Goal: Information Seeking & Learning: Learn about a topic

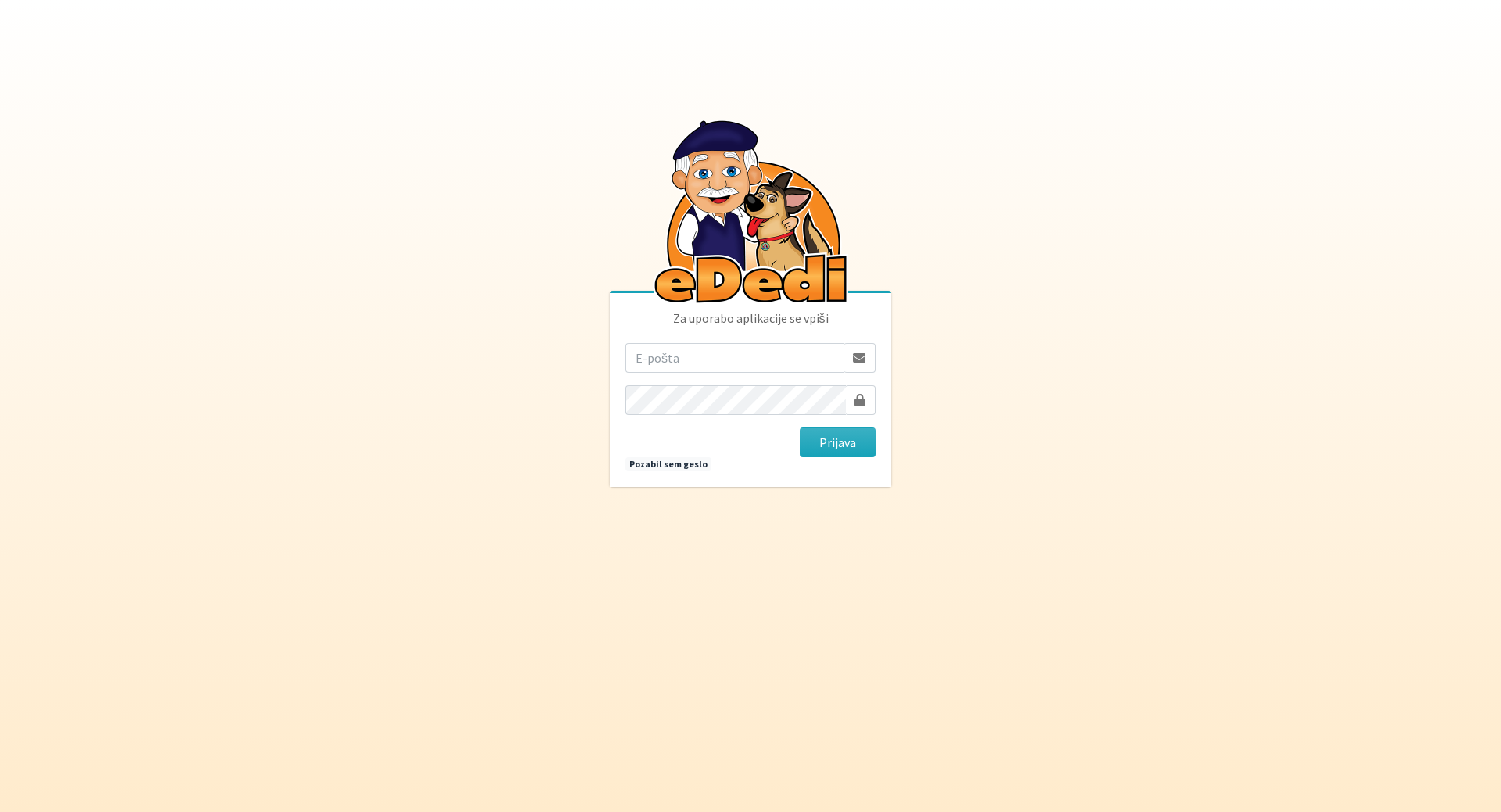
drag, startPoint x: 0, startPoint y: 0, endPoint x: 637, endPoint y: 366, distance: 734.7
click at [637, 366] on input "email" at bounding box center [735, 358] width 219 height 30
type input "sfiligojmojca@gmail.com"
click at [837, 444] on button "Prijava" at bounding box center [837, 442] width 76 height 30
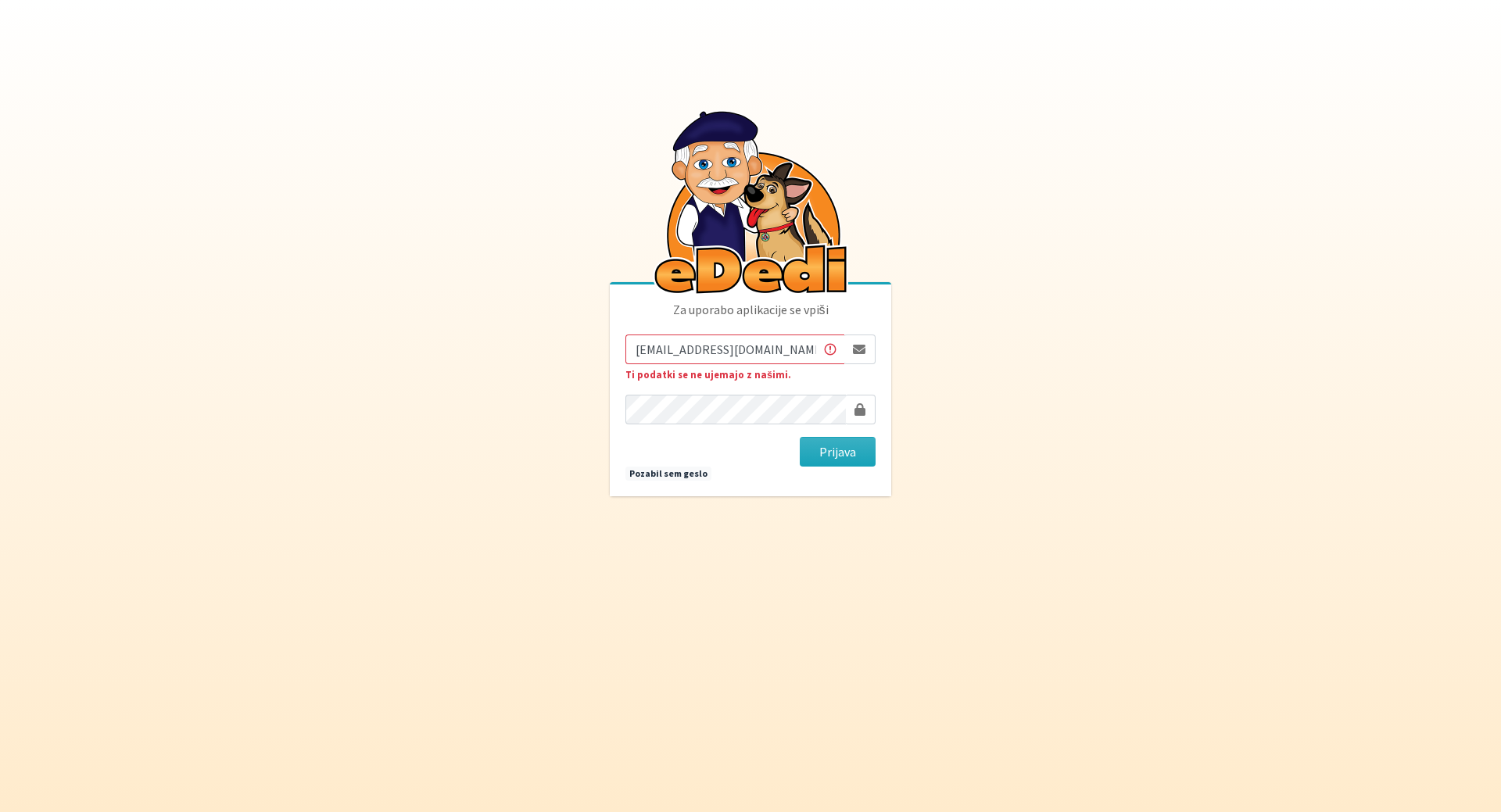
click at [670, 357] on input "[EMAIL_ADDRESS][DOMAIN_NAME]" at bounding box center [735, 349] width 219 height 30
type input "[EMAIL_ADDRESS][DOMAIN_NAME]"
click at [862, 448] on button "Prijava" at bounding box center [837, 451] width 76 height 30
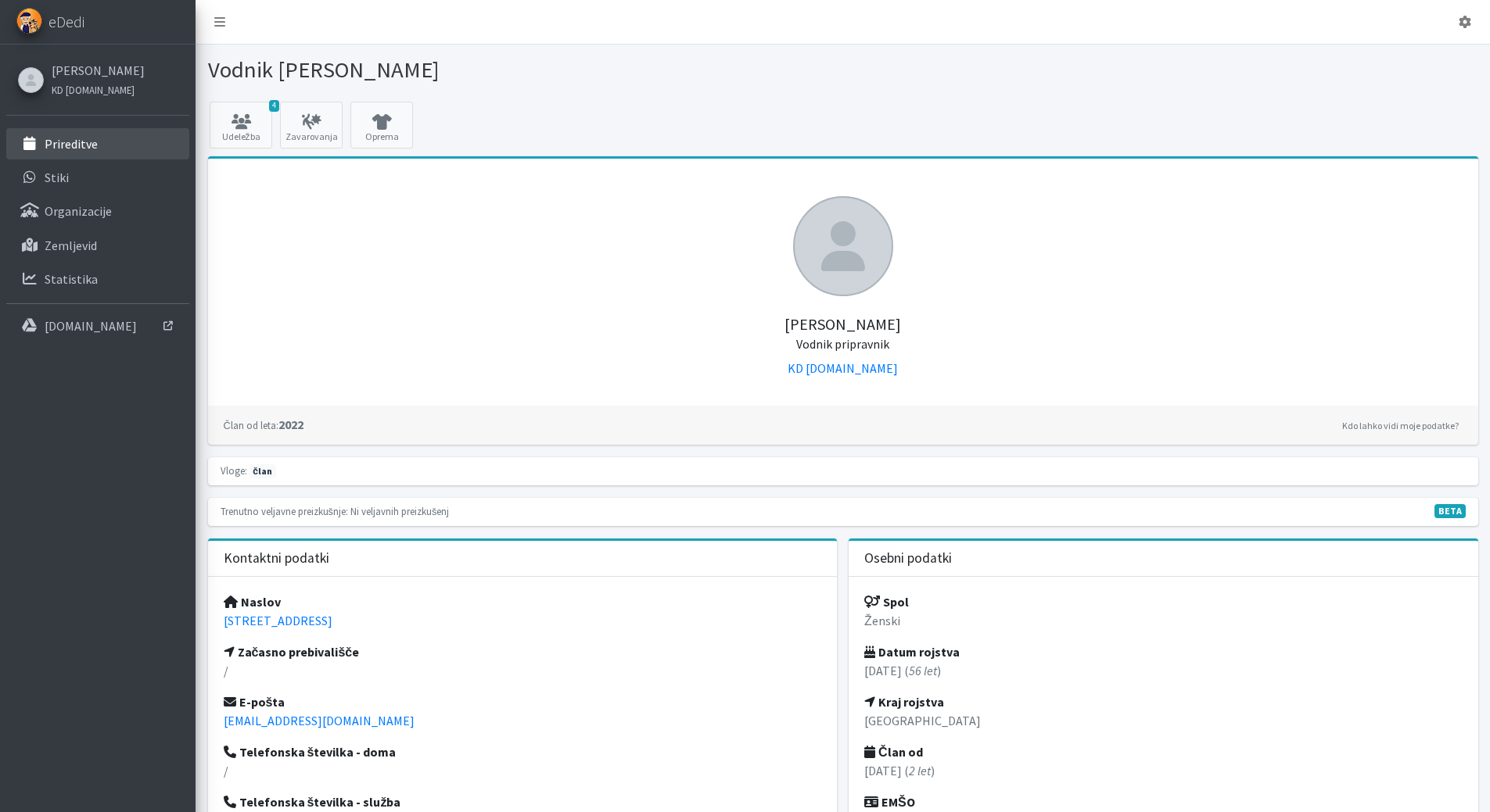
click at [94, 150] on p "Prireditve" at bounding box center [70, 143] width 53 height 15
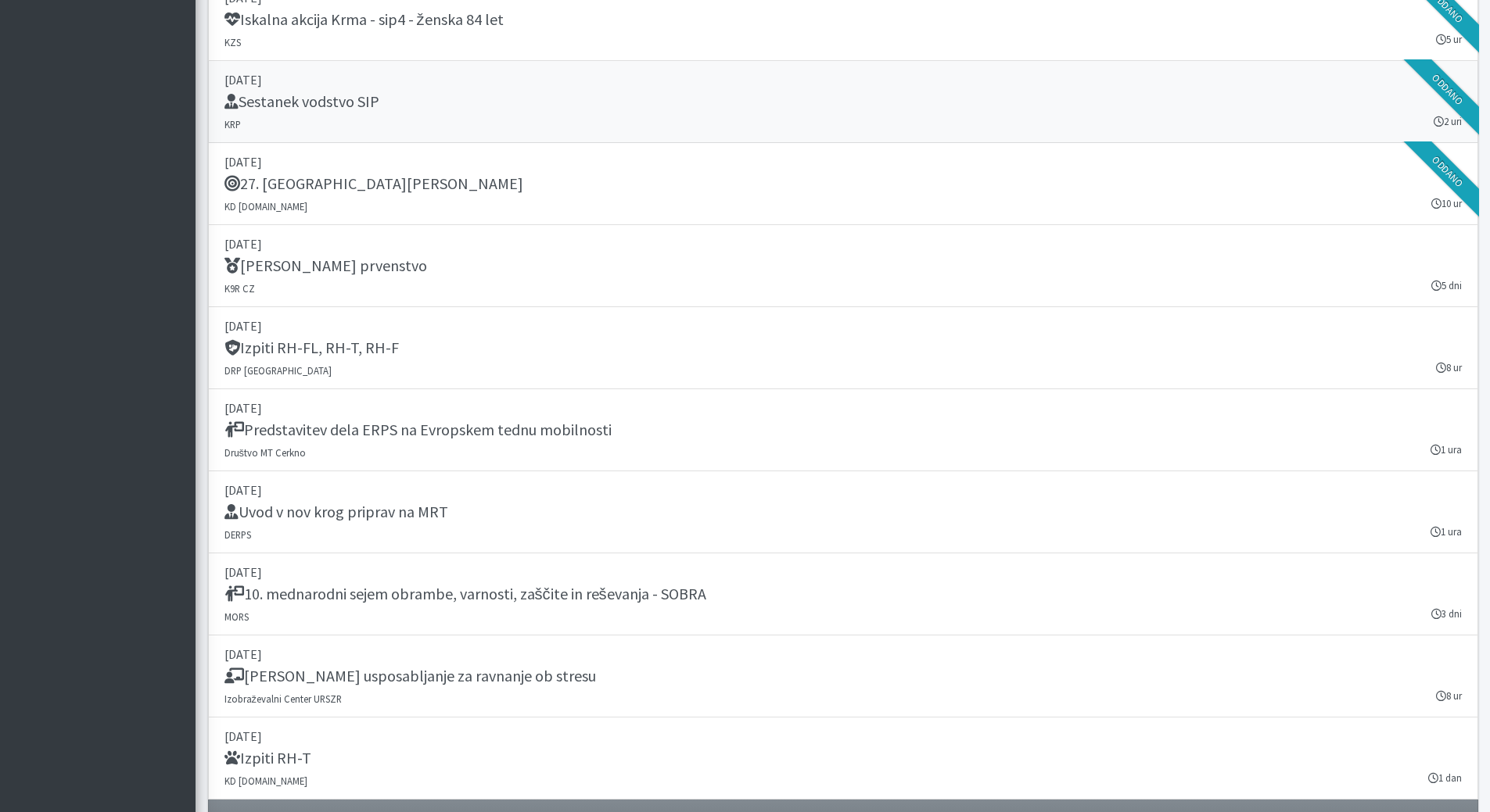
scroll to position [2111, 0]
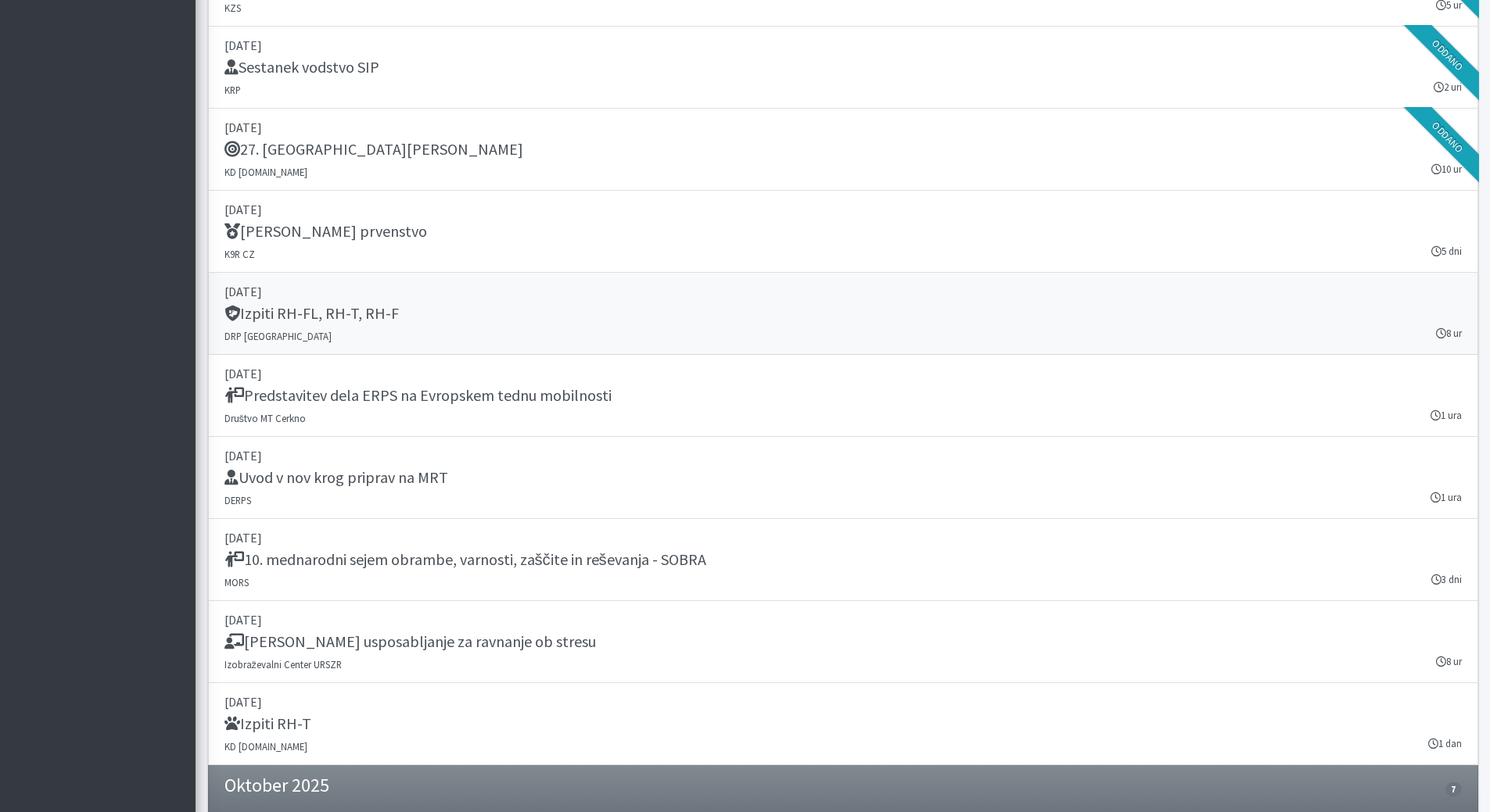
click at [311, 313] on h5 "Izpiti RH-FL, RH-T, RH-F" at bounding box center [311, 314] width 174 height 19
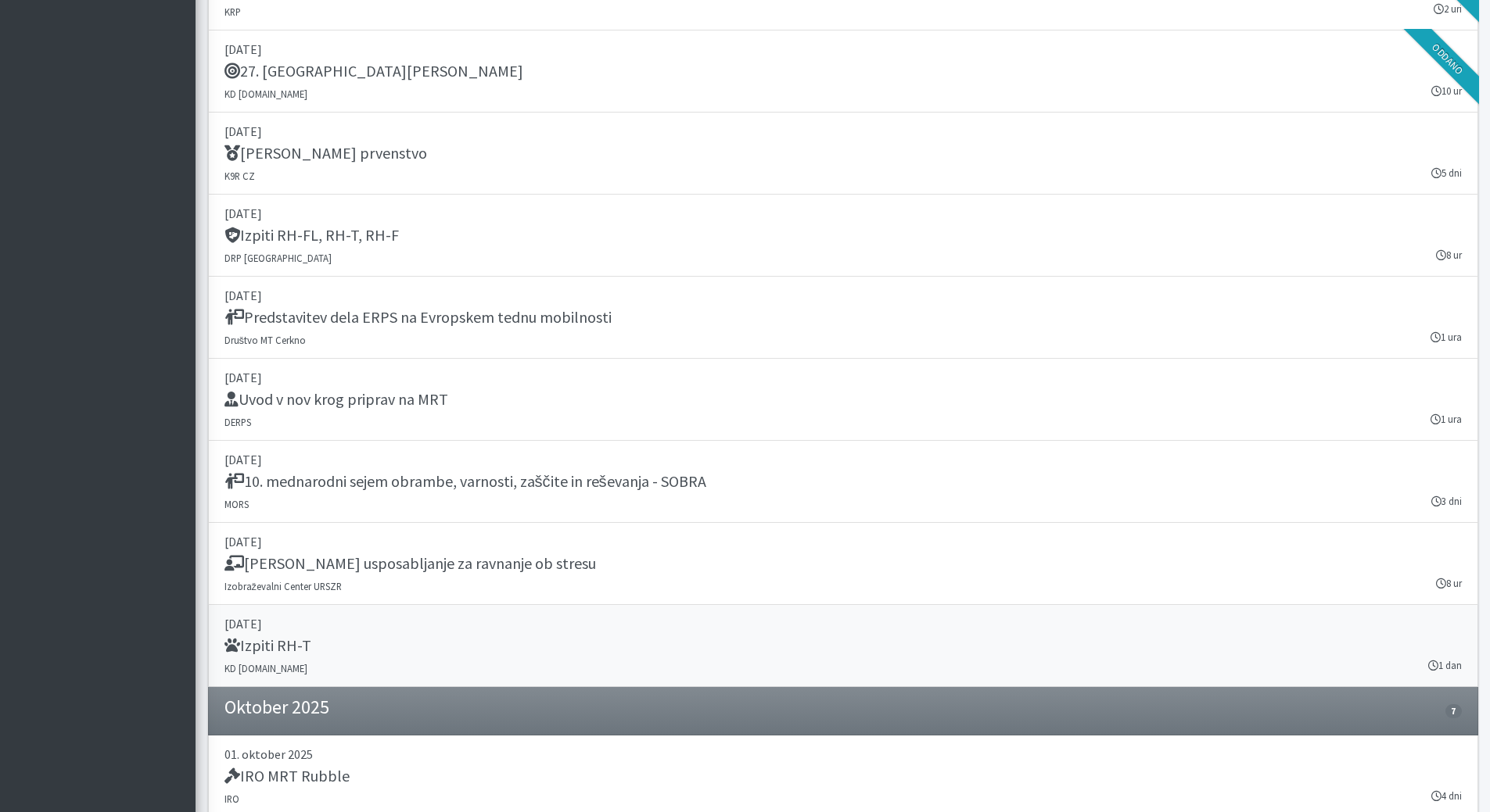
click at [274, 633] on p "27. september 2025" at bounding box center [843, 624] width 1238 height 19
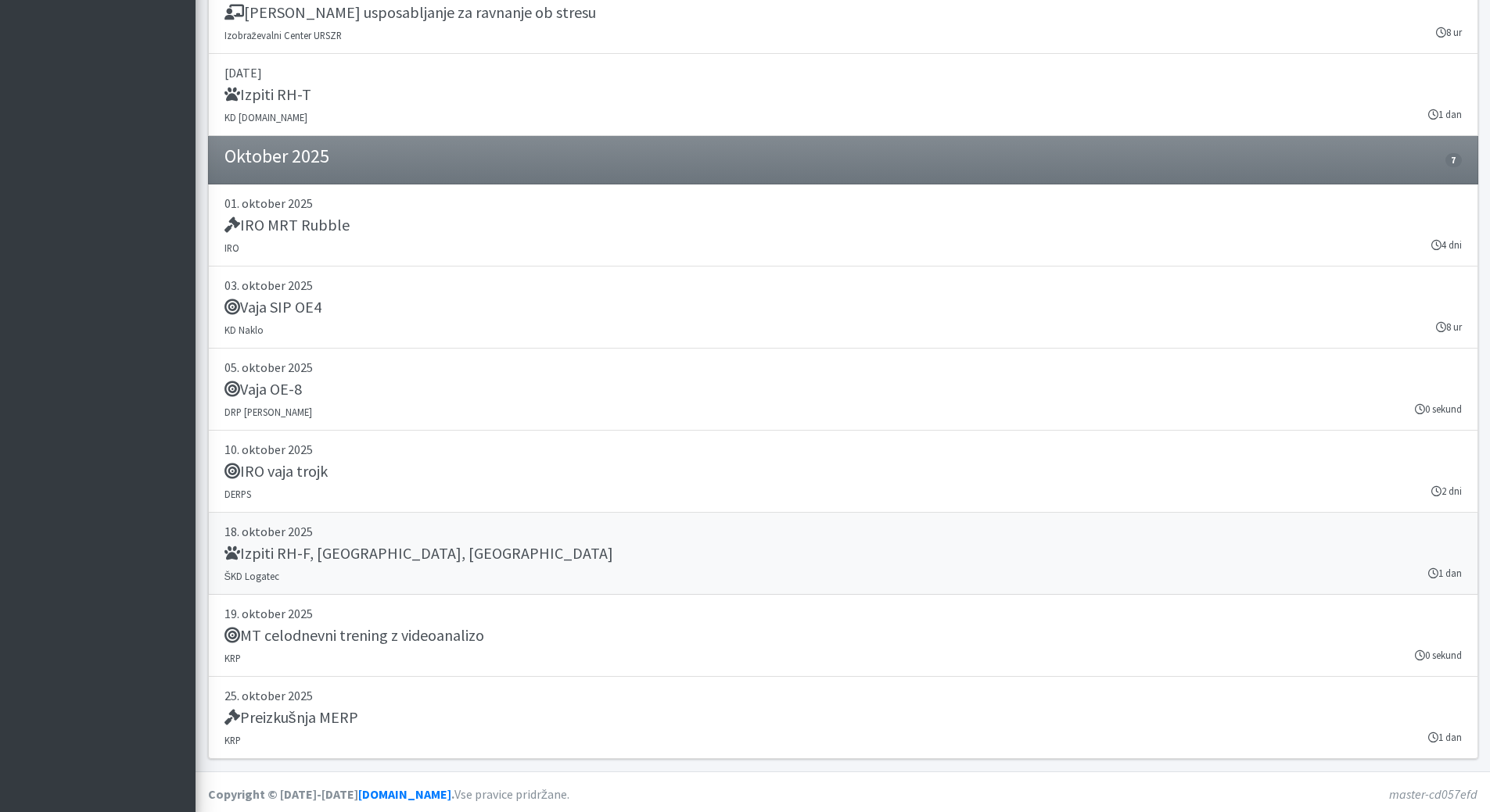
scroll to position [2744, 0]
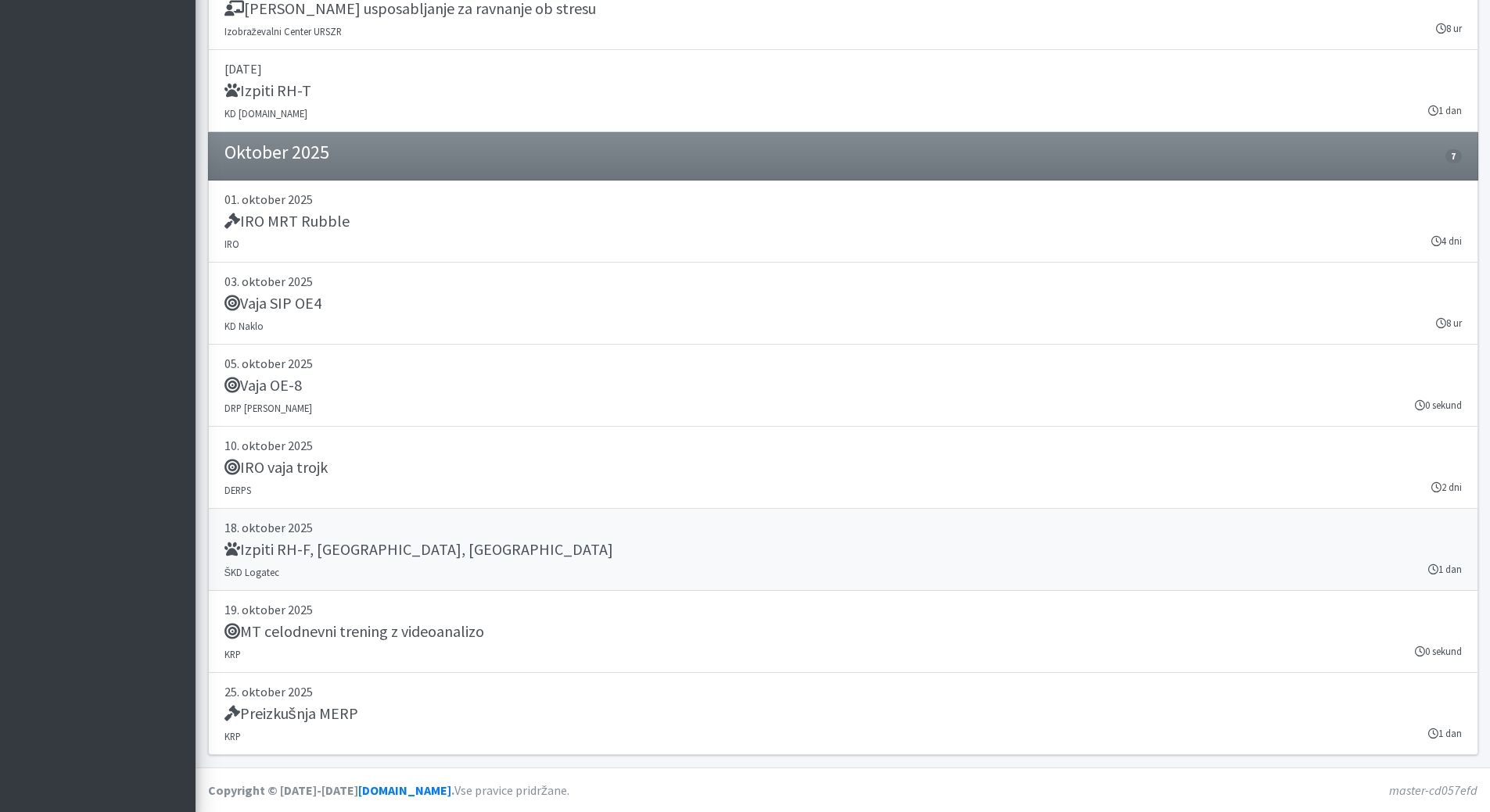
click at [290, 543] on h5 "Izpiti RH-F, FL, MT" at bounding box center [419, 549] width 389 height 19
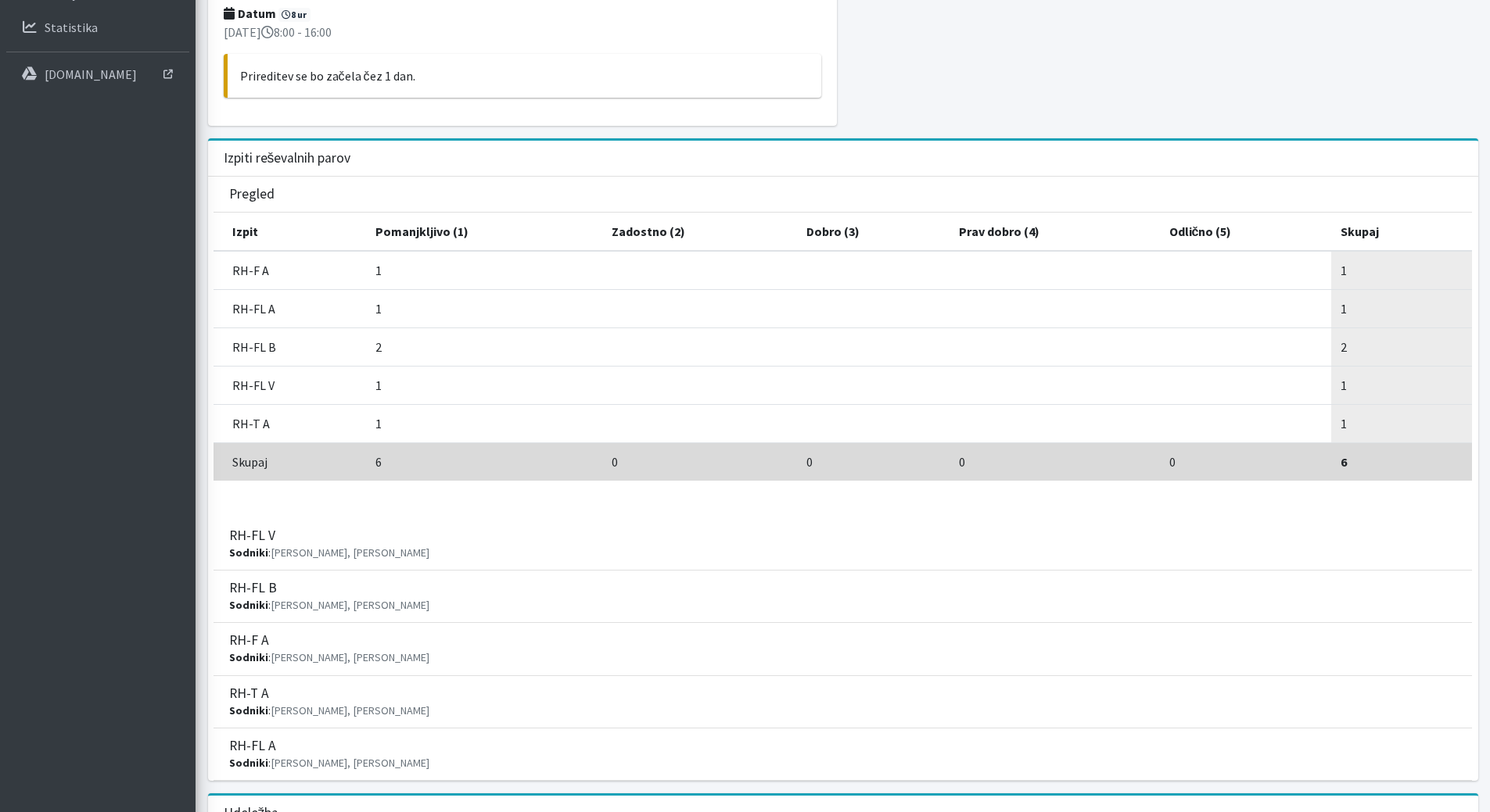
scroll to position [200, 0]
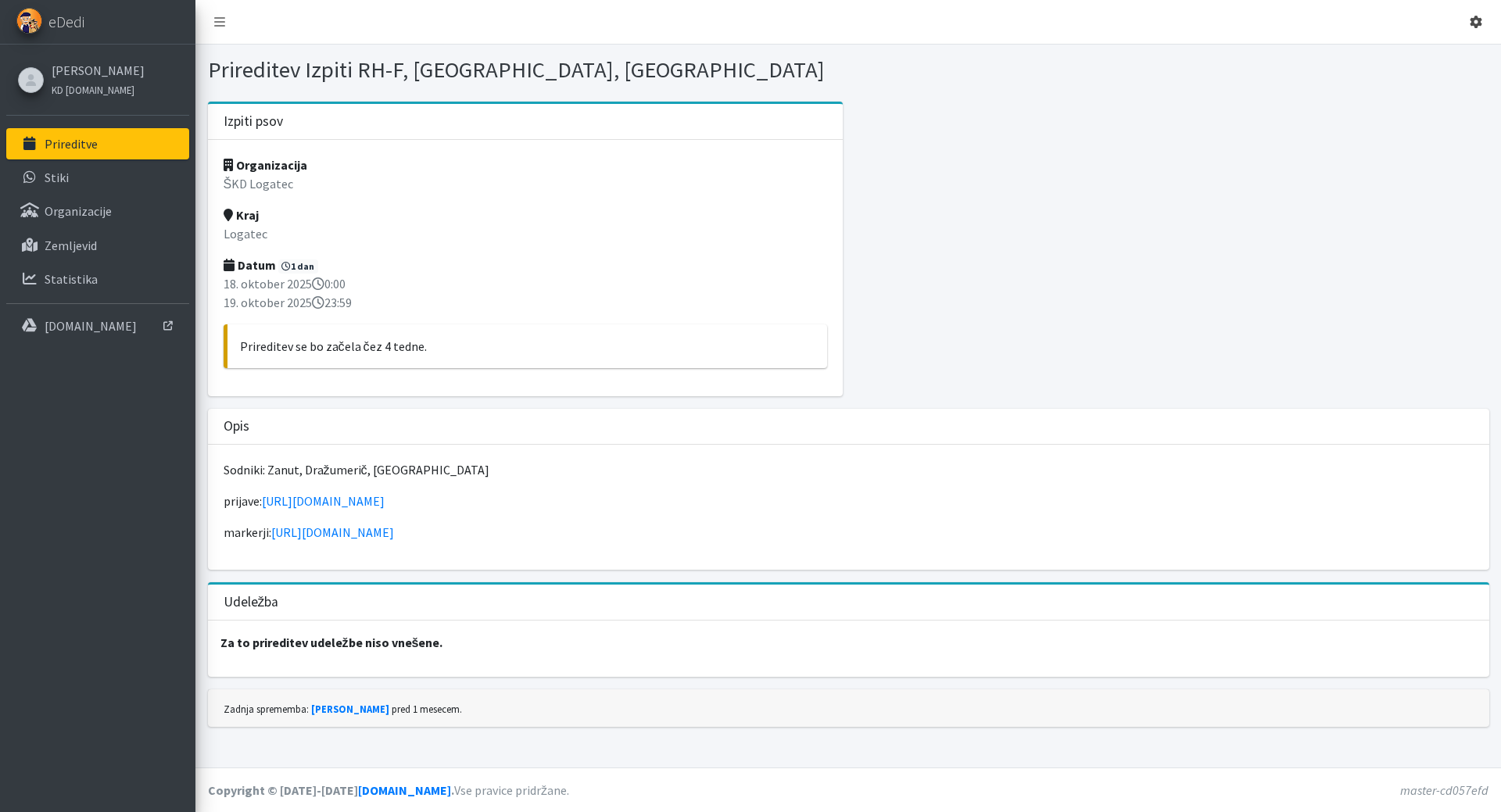
click at [1480, 27] on icon at bounding box center [1476, 21] width 13 height 13
click at [1423, 59] on link "Odjavi se" at bounding box center [1432, 59] width 123 height 25
